Goal: Information Seeking & Learning: Learn about a topic

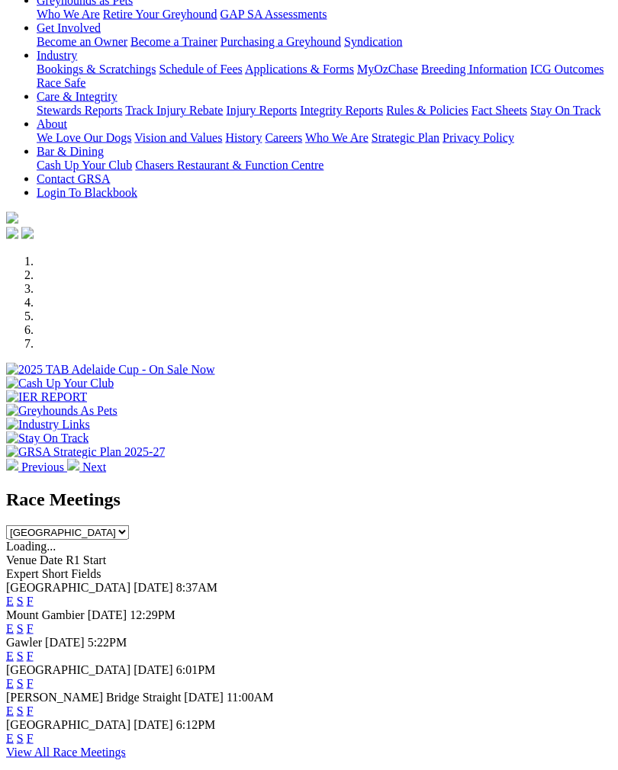
scroll to position [255, 0]
click at [34, 595] on link "F" at bounding box center [30, 601] width 7 height 13
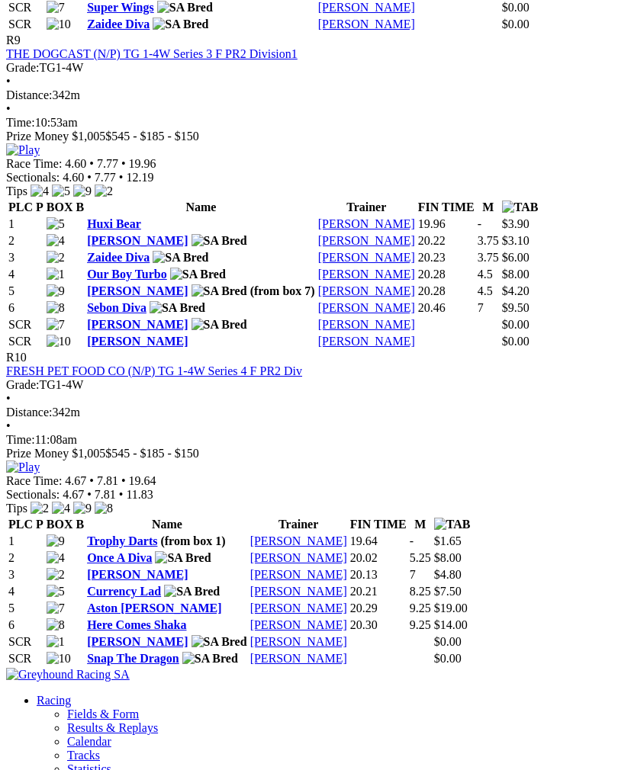
scroll to position [3266, 0]
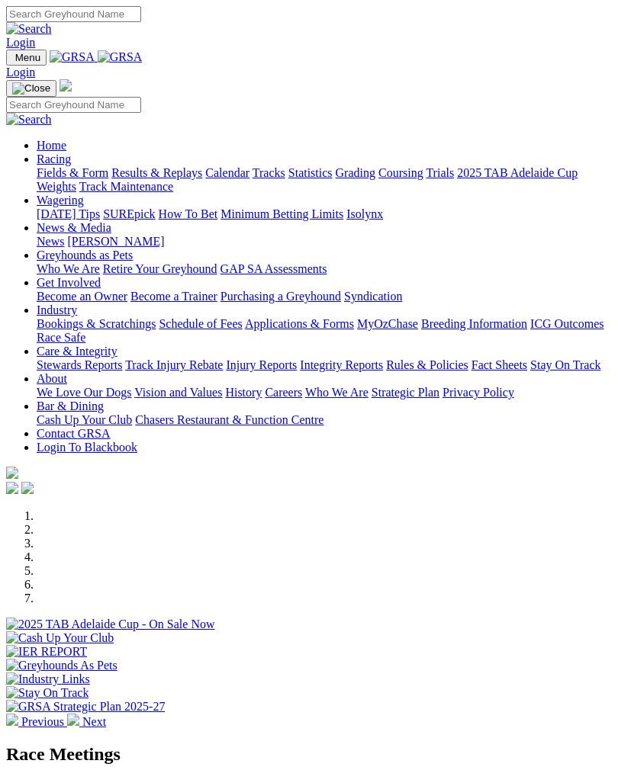
scroll to position [279, 0]
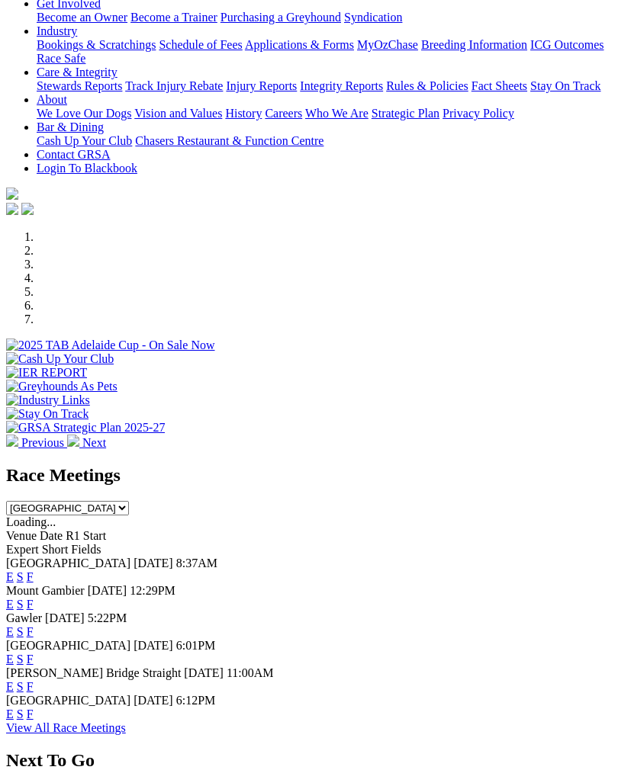
click at [34, 625] on link "F" at bounding box center [30, 631] width 7 height 13
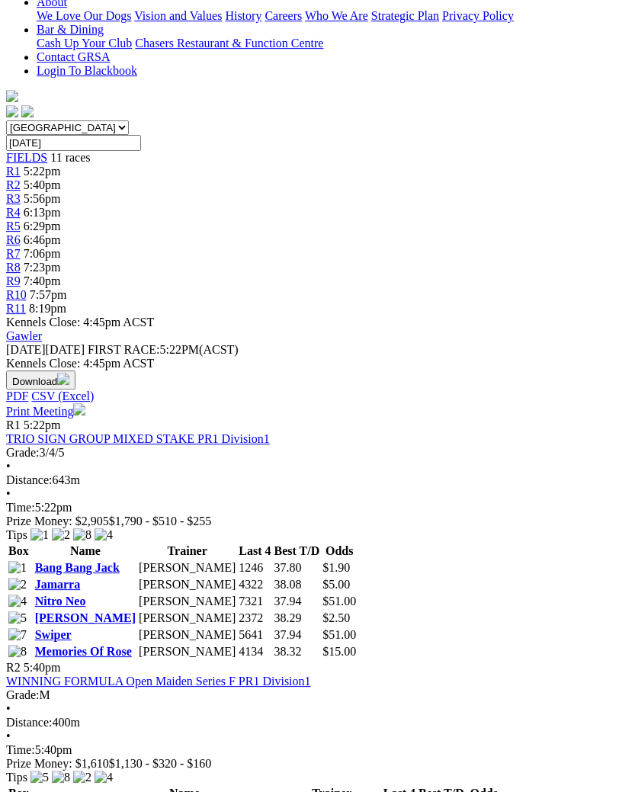
scroll to position [394, 0]
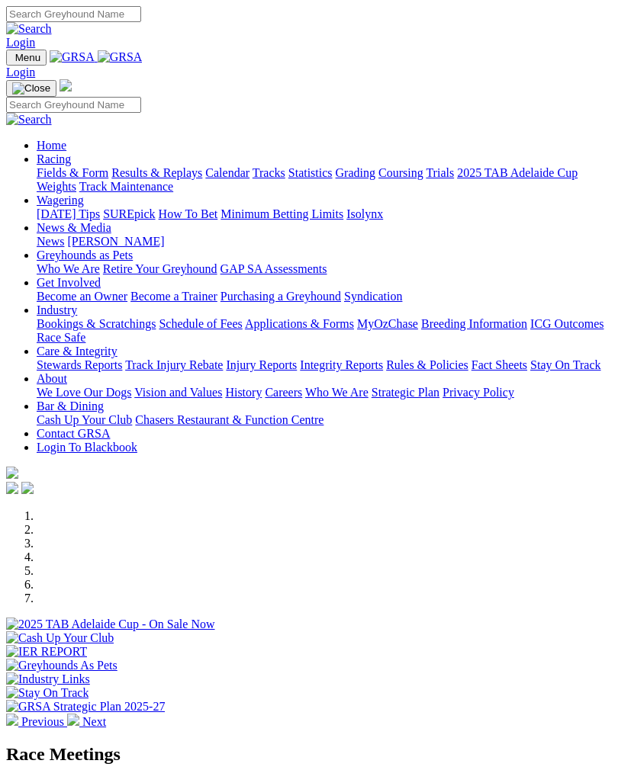
scroll to position [279, 0]
